Goal: Task Accomplishment & Management: Use online tool/utility

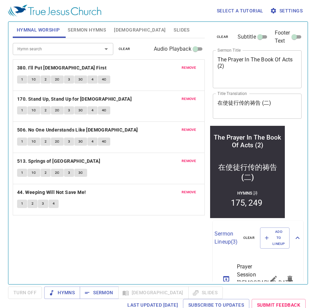
click at [86, 26] on span "Sermon Hymns" at bounding box center [87, 30] width 38 height 8
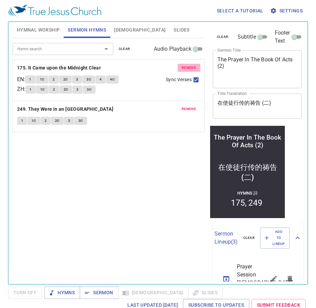
click at [187, 67] on span "remove" at bounding box center [189, 68] width 15 height 6
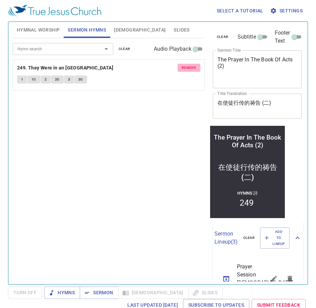
click at [187, 67] on span "remove" at bounding box center [189, 68] width 15 height 6
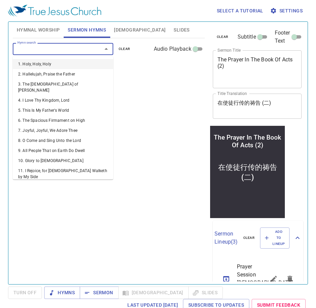
click at [49, 49] on input "Hymn search" at bounding box center [53, 49] width 77 height 8
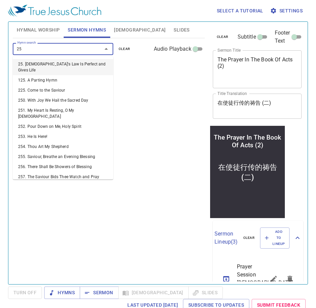
type input "257"
type input "259"
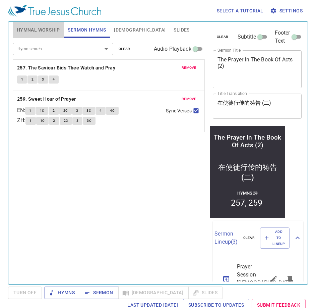
click at [53, 31] on span "Hymnal Worship" at bounding box center [38, 30] width 43 height 8
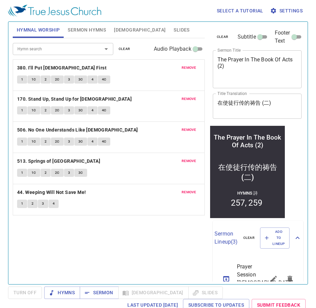
click at [188, 67] on span "remove" at bounding box center [189, 68] width 15 height 6
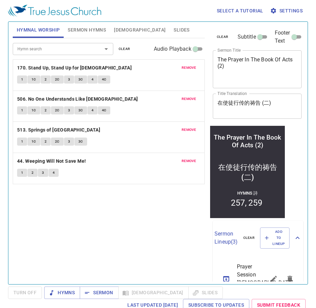
click at [188, 67] on span "remove" at bounding box center [189, 68] width 15 height 6
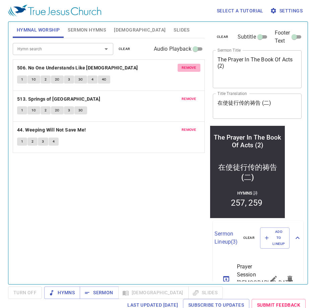
click at [188, 67] on span "remove" at bounding box center [189, 68] width 15 height 6
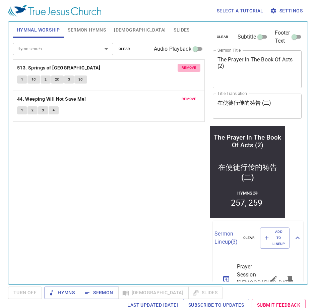
click at [188, 67] on span "remove" at bounding box center [189, 68] width 15 height 6
click at [188, 96] on span "remove" at bounding box center [189, 99] width 15 height 6
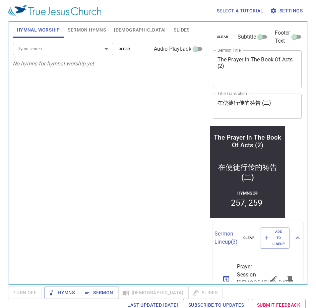
click at [69, 47] on input "Hymn search" at bounding box center [53, 49] width 77 height 8
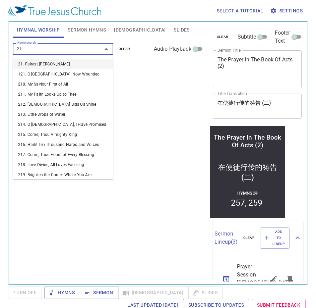
type input "218"
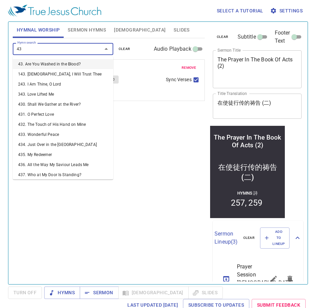
type input "439"
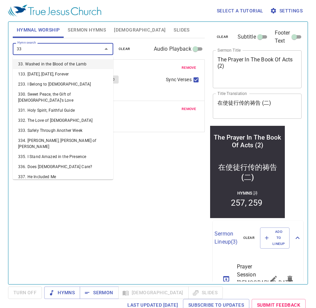
type input "332"
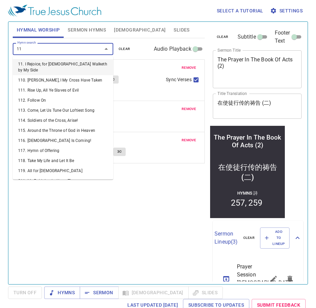
type input "112"
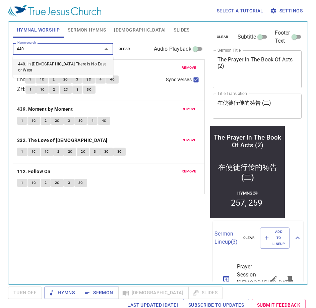
type input "440"
click at [118, 31] on span "[DEMOGRAPHIC_DATA]" at bounding box center [140, 30] width 52 height 8
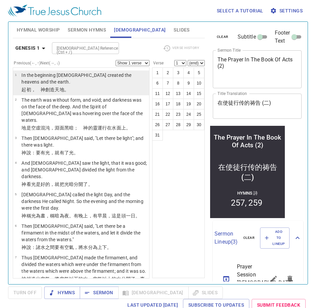
click at [106, 86] on p "﻿起初 ，　神 創造 天 地 。" at bounding box center [84, 89] width 126 height 7
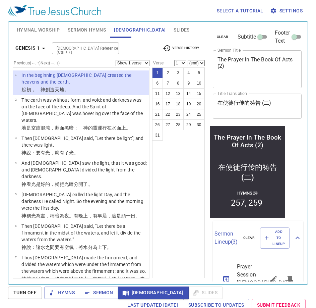
click at [267, 145] on div "The Prayer In The Book Of Acts (2)" at bounding box center [247, 144] width 68 height 23
click at [263, 143] on div "The Prayer In The Book Of Acts (2)" at bounding box center [247, 144] width 68 height 23
click at [266, 145] on div "The Prayer In The Book Of Acts (2)" at bounding box center [247, 144] width 68 height 23
click at [234, 68] on textarea "The Prayer In The Book Of Acts (2)" at bounding box center [257, 68] width 80 height 25
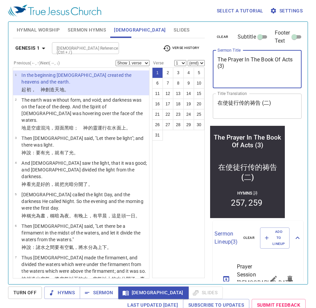
type textarea "The Prayer In The Book Of Acts (3)"
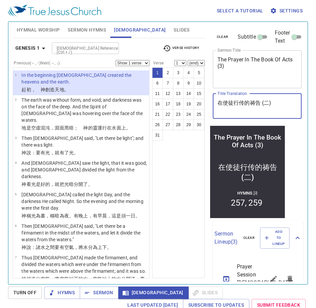
click at [268, 101] on textarea "在使徒行传的祷告 (二)" at bounding box center [257, 105] width 80 height 13
paste textarea "三"
type textarea "在使徒行传的祷告 (三)"
click at [46, 31] on span "Hymnal Worship" at bounding box center [38, 30] width 43 height 8
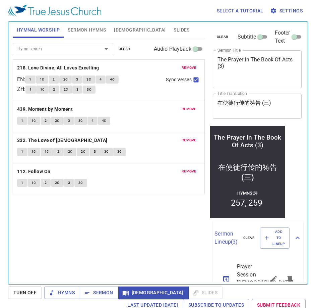
click at [29, 29] on span "Hymnal Worship" at bounding box center [38, 30] width 43 height 8
click at [32, 69] on b "218. Love Divine, All Loves Excelling" at bounding box center [58, 68] width 82 height 8
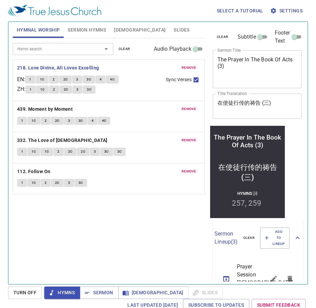
click at [62, 46] on input "Hymn search" at bounding box center [53, 49] width 77 height 8
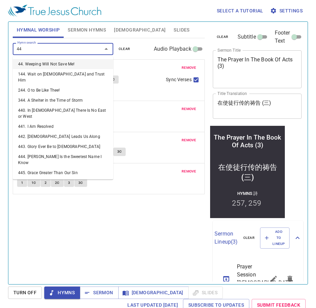
type input "440"
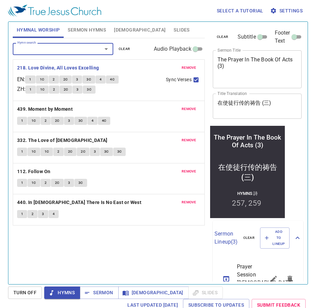
click at [31, 79] on span "1" at bounding box center [30, 79] width 2 height 6
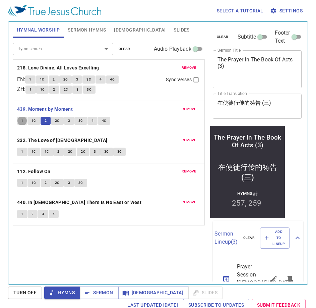
click at [46, 119] on span "2" at bounding box center [46, 121] width 2 height 6
click at [58, 119] on span "2C" at bounding box center [57, 121] width 5 height 6
click at [61, 119] on button "2C" at bounding box center [57, 121] width 13 height 8
click at [22, 150] on span "1" at bounding box center [22, 151] width 2 height 6
click at [19, 153] on button "1" at bounding box center [22, 151] width 10 height 8
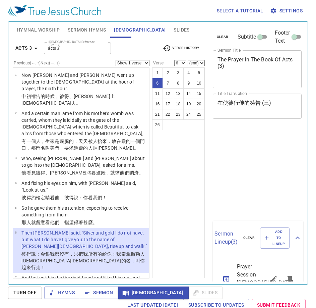
select select "6"
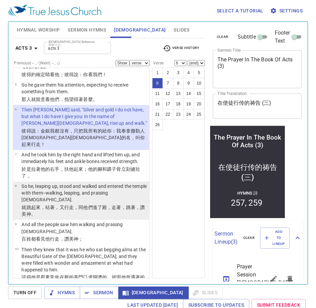
scroll to position [275, 0]
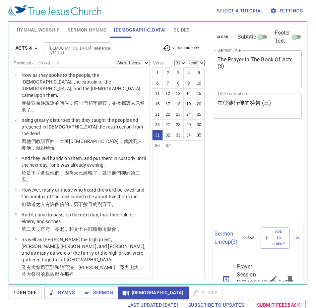
select select "31"
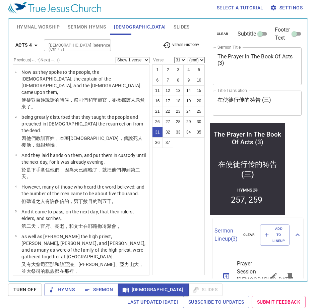
scroll to position [916, 0]
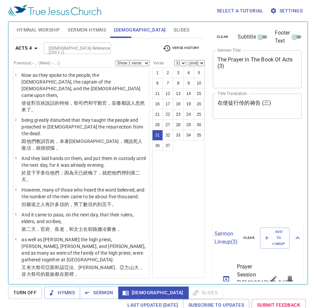
select select "31"
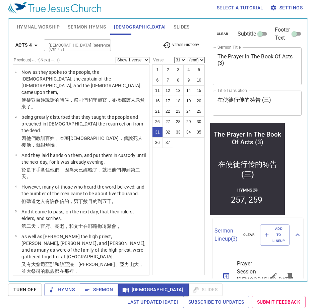
click at [91, 287] on span "Sermon" at bounding box center [99, 289] width 28 height 8
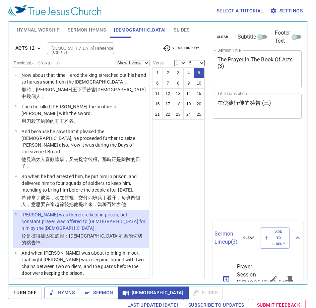
select select "5"
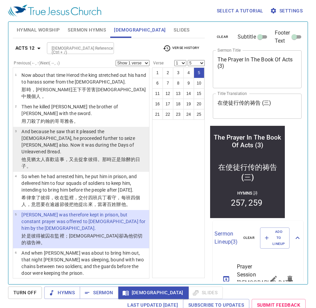
click at [89, 131] on p "And because he saw that it pleased the [DEMOGRAPHIC_DATA], he proceeded further…" at bounding box center [84, 141] width 126 height 27
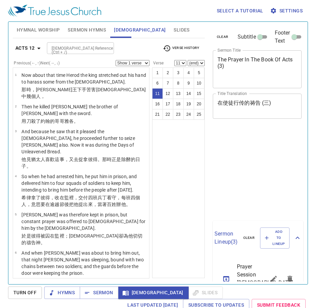
select select "11"
select select "12"
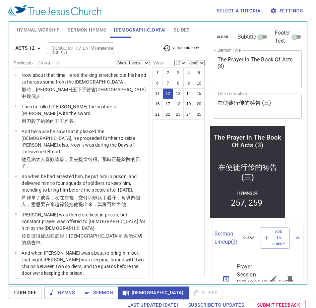
scroll to position [335, 0]
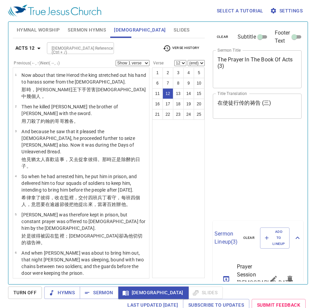
select select "12"
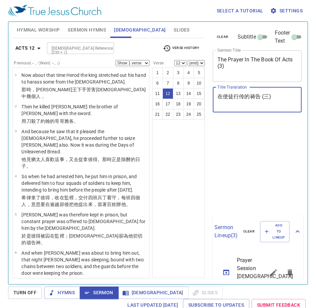
select select "12"
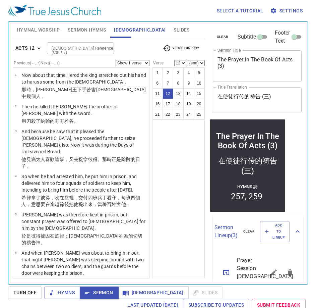
click at [93, 30] on span "Sermon Hymns" at bounding box center [87, 30] width 38 height 8
